Goal: Complete application form

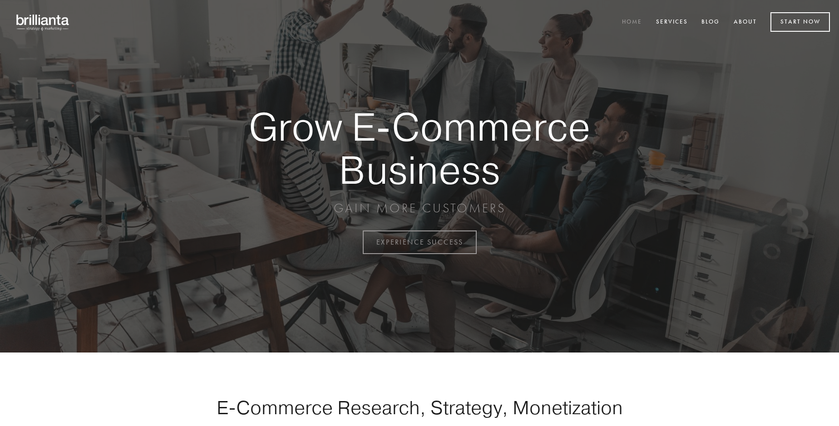
scroll to position [2380, 0]
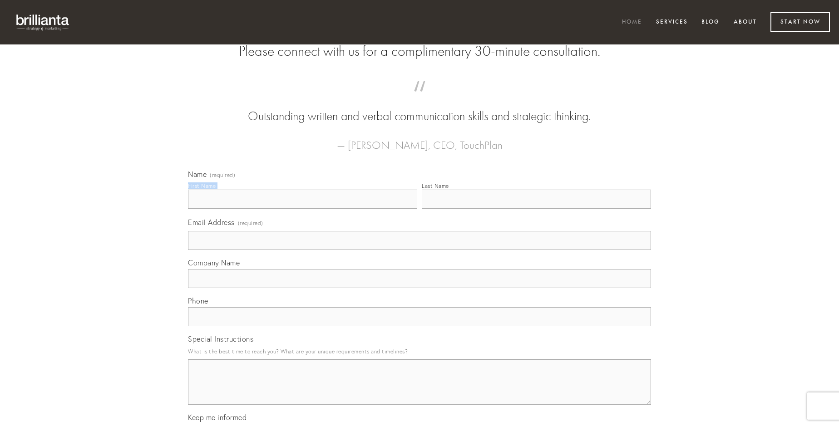
type input "[PERSON_NAME]"
click at [536, 209] on input "Last Name" at bounding box center [536, 199] width 229 height 19
type input "[PERSON_NAME]"
click at [420, 250] on input "Email Address (required)" at bounding box center [419, 240] width 463 height 19
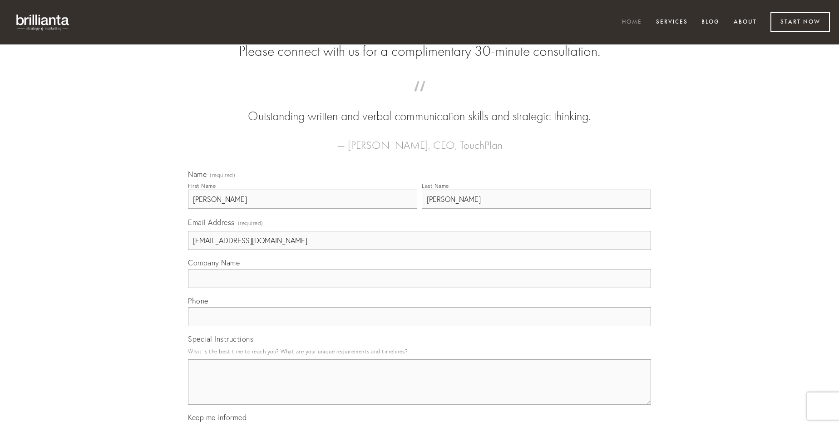
type input "[EMAIL_ADDRESS][DOMAIN_NAME]"
click at [420, 288] on input "Company Name" at bounding box center [419, 278] width 463 height 19
type input "carbo"
click at [420, 327] on input "text" at bounding box center [419, 316] width 463 height 19
click at [420, 391] on textarea "Special Instructions" at bounding box center [419, 382] width 463 height 45
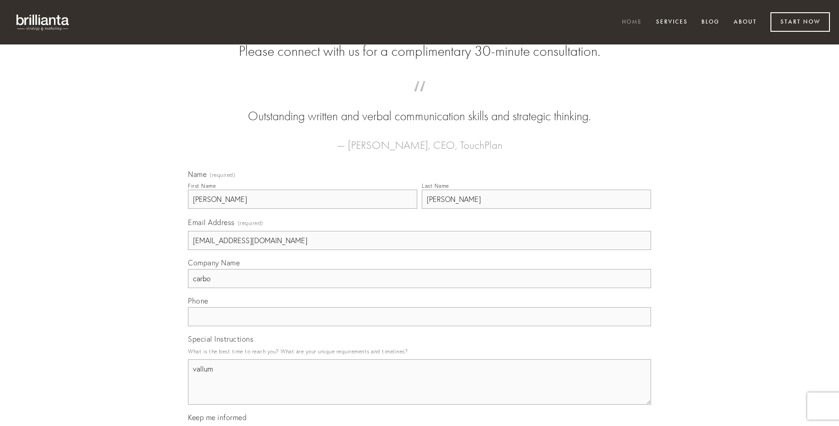
type textarea "vallum"
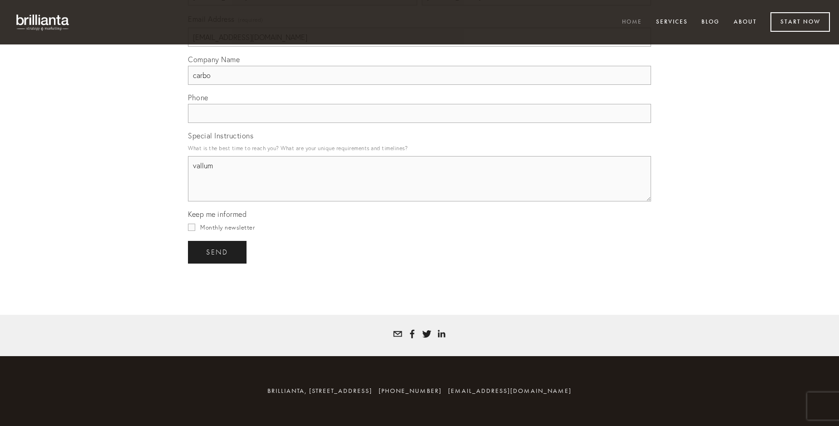
click at [218, 252] on span "send" at bounding box center [217, 252] width 22 height 8
